Goal: Transaction & Acquisition: Purchase product/service

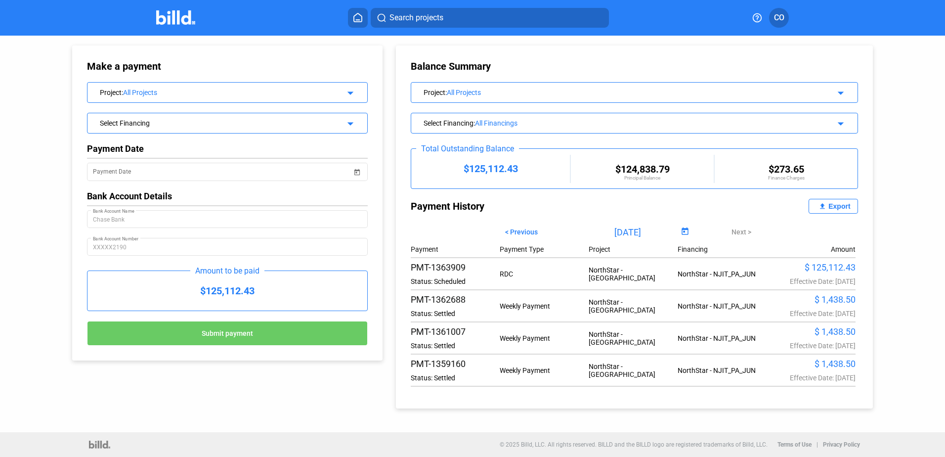
click at [781, 13] on span "CO" at bounding box center [779, 18] width 10 height 12
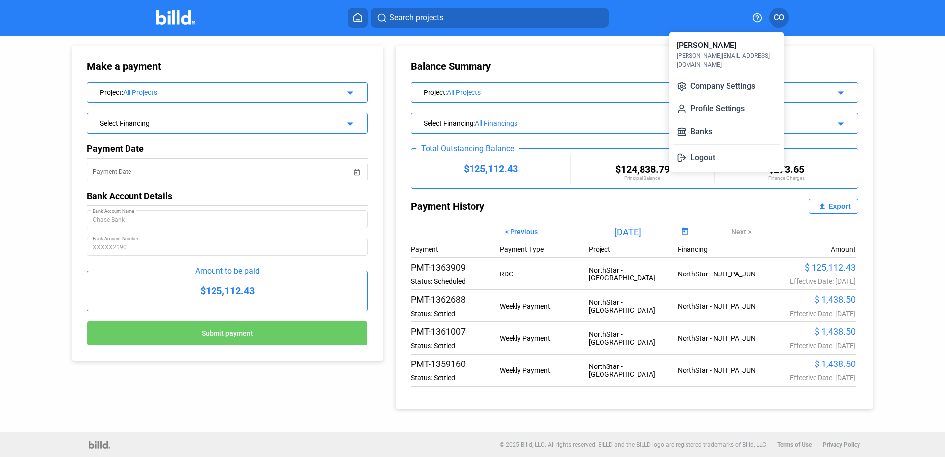
click at [800, 57] on div at bounding box center [472, 228] width 945 height 457
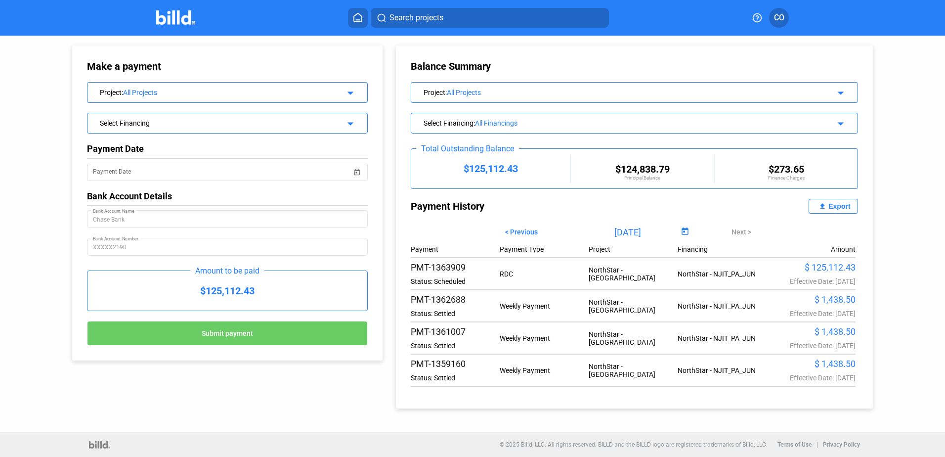
click at [335, 373] on div "Make a payment Project : All Projects arrow_drop_down Select Financing arrow_dr…" at bounding box center [472, 222] width 851 height 373
click at [359, 14] on icon at bounding box center [358, 17] width 8 height 8
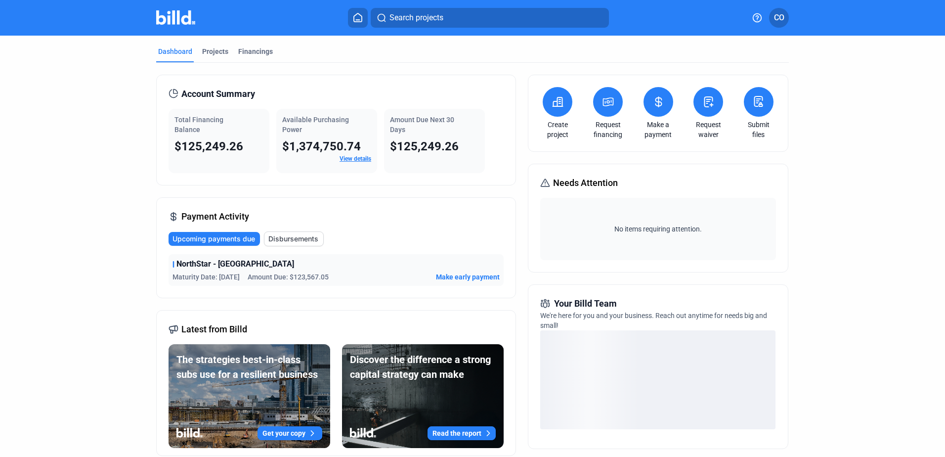
click at [661, 102] on icon at bounding box center [659, 102] width 12 height 12
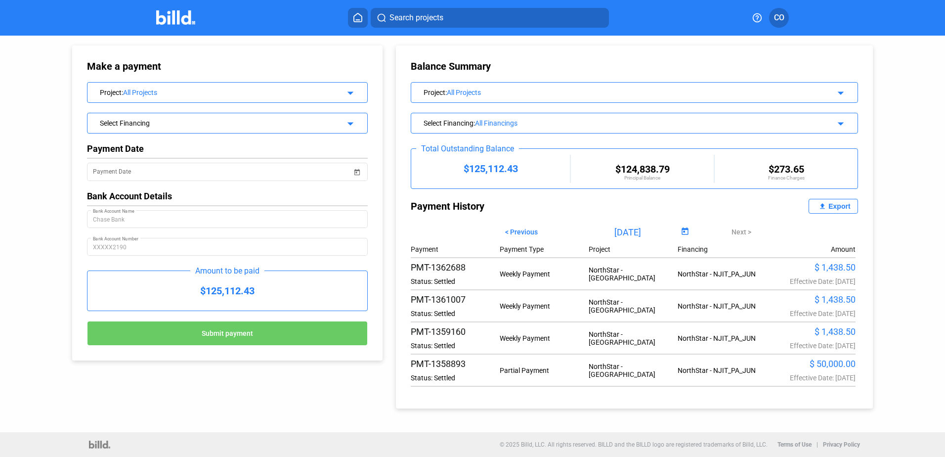
click at [277, 87] on div "Project : All Projects" at bounding box center [215, 92] width 230 height 10
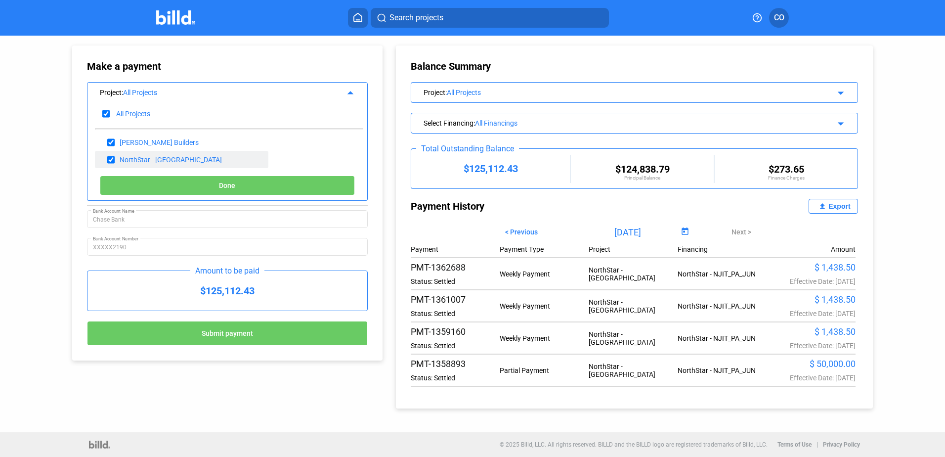
click at [176, 156] on div "NorthStar - [GEOGRAPHIC_DATA]" at bounding box center [182, 159] width 174 height 17
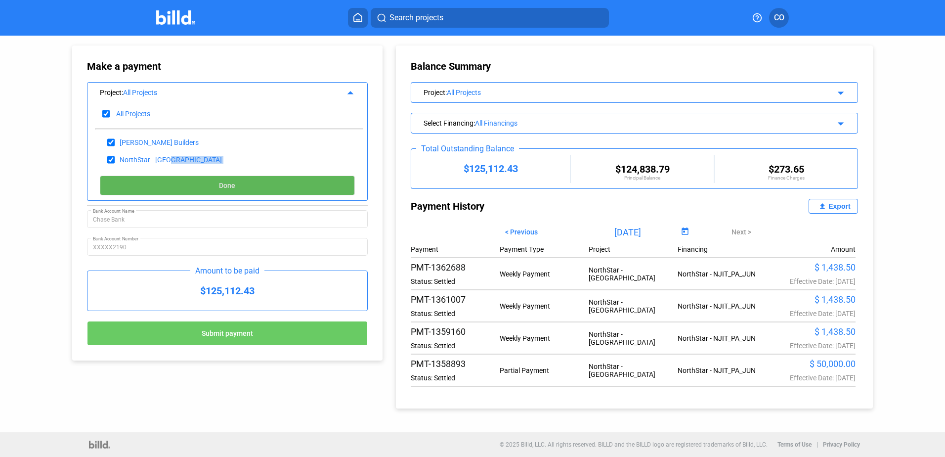
drag, startPoint x: 176, startPoint y: 156, endPoint x: 197, endPoint y: 184, distance: 35.0
click at [197, 184] on button "Done" at bounding box center [227, 186] width 255 height 20
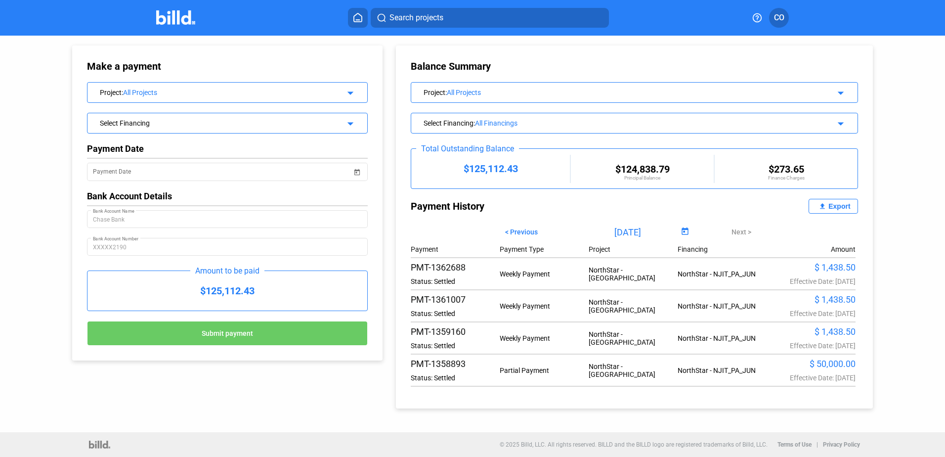
click at [351, 90] on mat-icon "arrow_drop_down" at bounding box center [349, 92] width 12 height 12
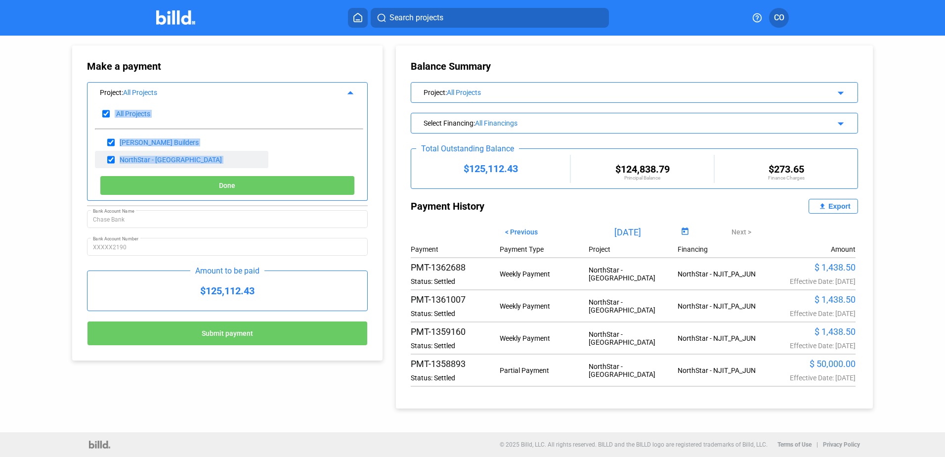
click at [156, 156] on div "NorthStar - [GEOGRAPHIC_DATA]" at bounding box center [171, 160] width 102 height 8
click at [112, 140] on input "checkbox" at bounding box center [110, 142] width 7 height 15
checkbox input "false"
click at [188, 180] on button "Done" at bounding box center [227, 186] width 255 height 20
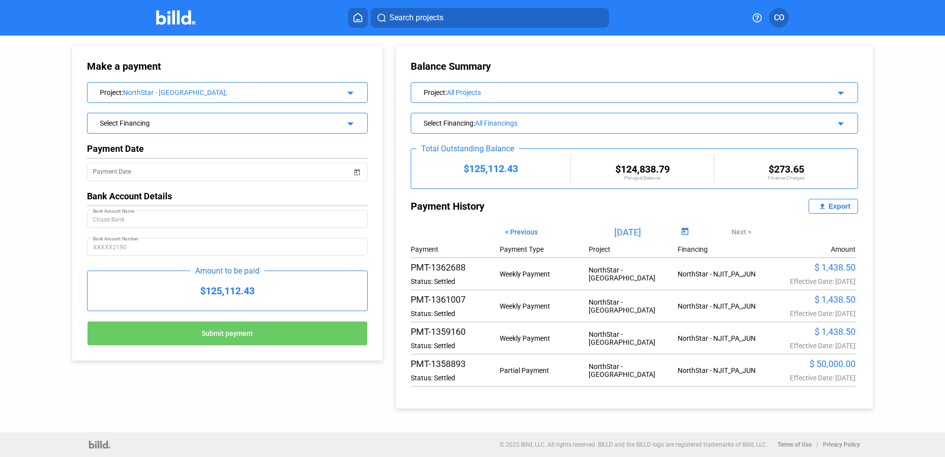
click at [191, 121] on div "Select Financing" at bounding box center [215, 122] width 230 height 10
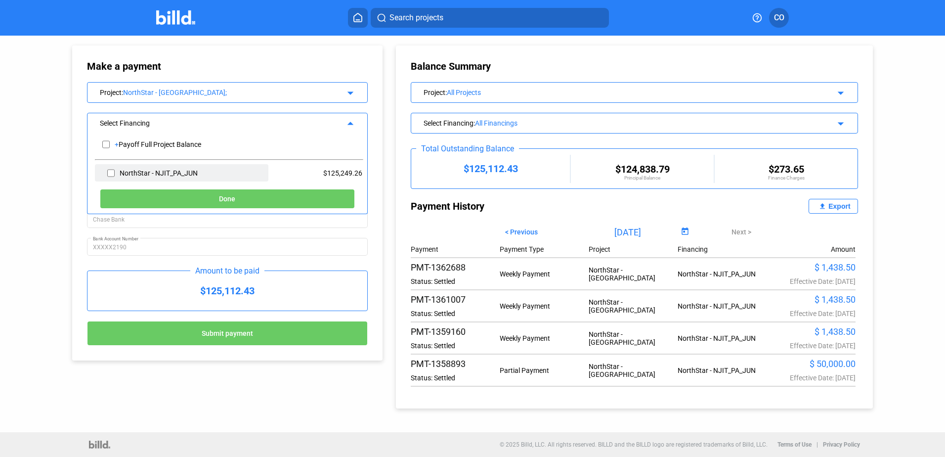
click at [131, 170] on div "NorthStar - NJIT_PA_JUN" at bounding box center [159, 173] width 78 height 8
click at [109, 171] on input "checkbox" at bounding box center [110, 173] width 7 height 15
checkbox input "true"
click at [213, 197] on button "Done" at bounding box center [227, 199] width 255 height 20
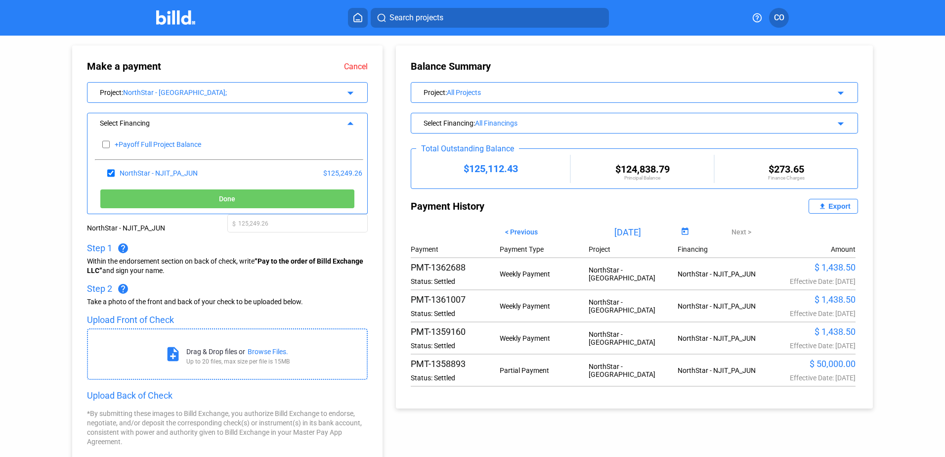
click at [211, 195] on button "Done" at bounding box center [227, 199] width 255 height 20
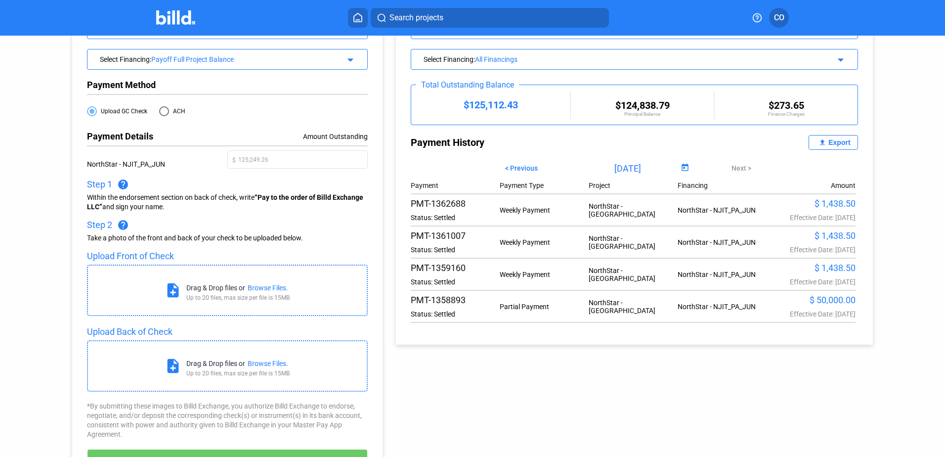
scroll to position [115, 0]
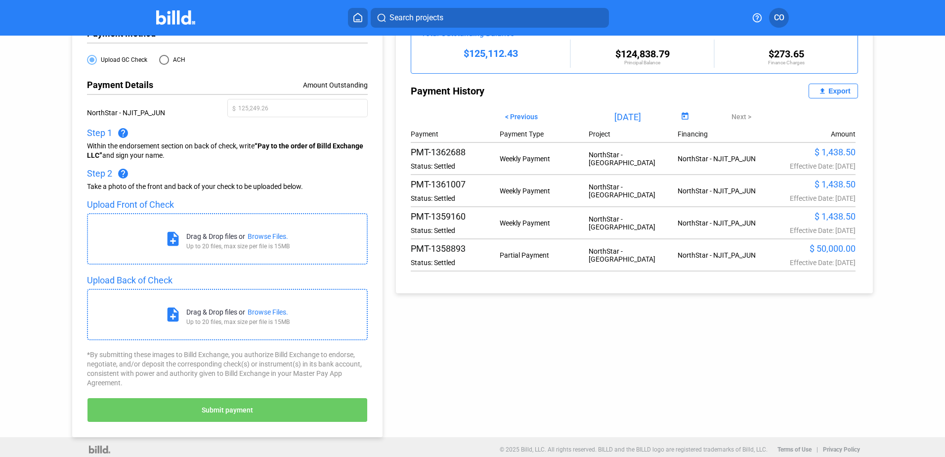
click at [222, 233] on div "Drag & Drop files or" at bounding box center [215, 236] width 59 height 8
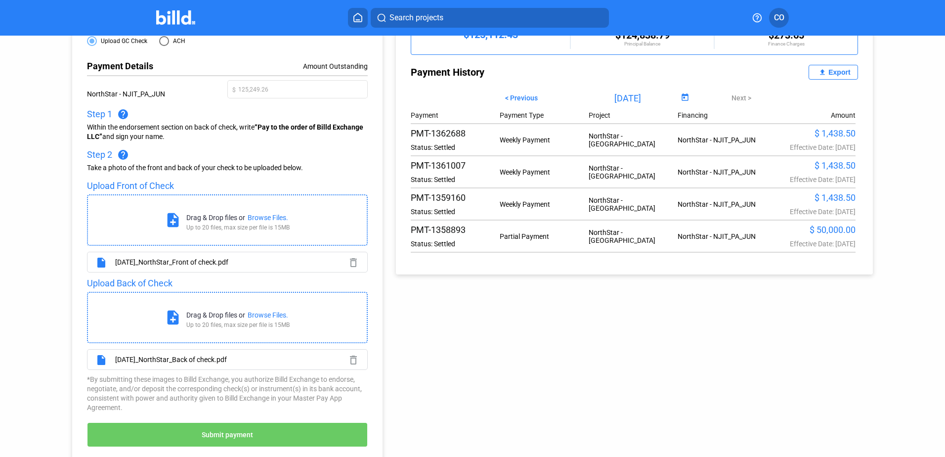
scroll to position [165, 0]
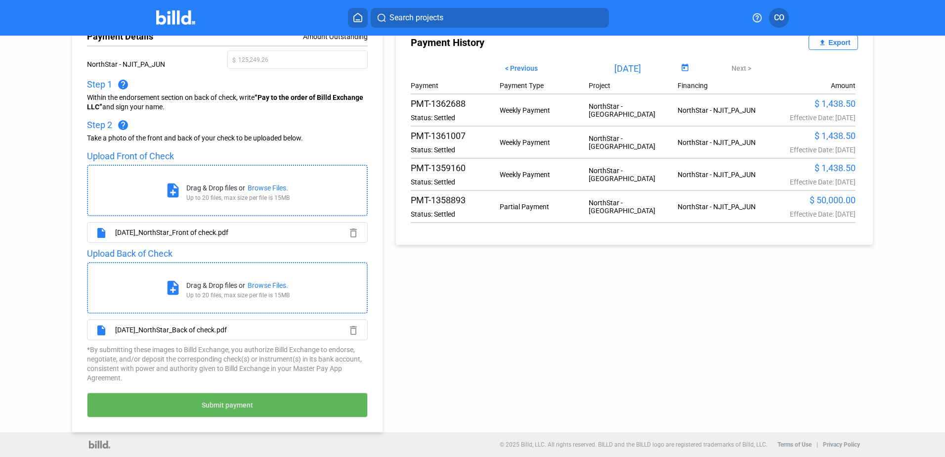
click at [311, 399] on button "Submit payment" at bounding box center [227, 405] width 281 height 25
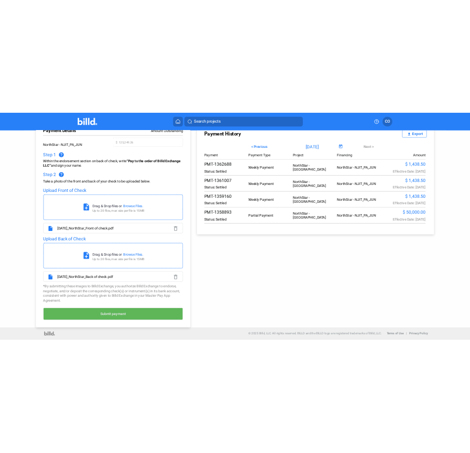
scroll to position [0, 0]
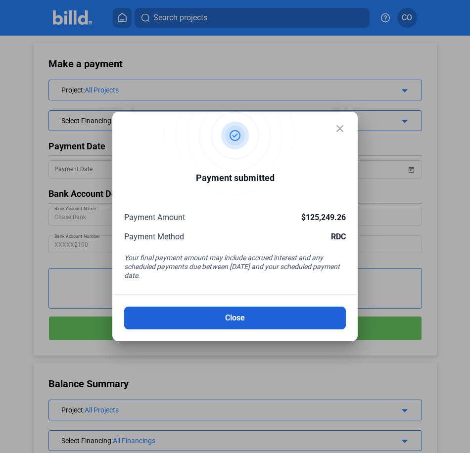
click at [287, 316] on button "Close" at bounding box center [235, 318] width 222 height 23
